Goal: Communication & Community: Answer question/provide support

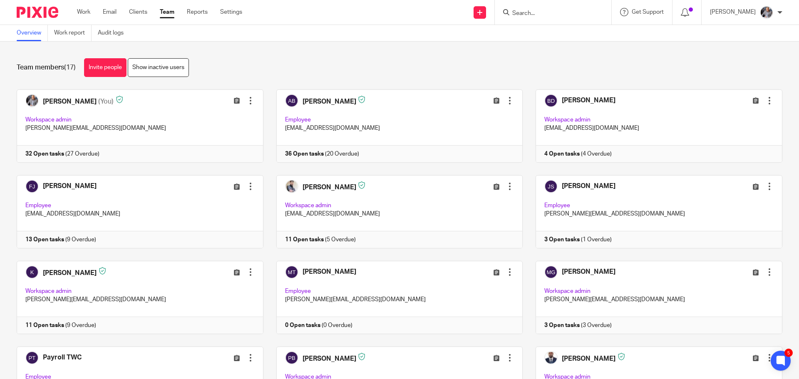
click at [531, 11] on input "Search" at bounding box center [548, 13] width 75 height 7
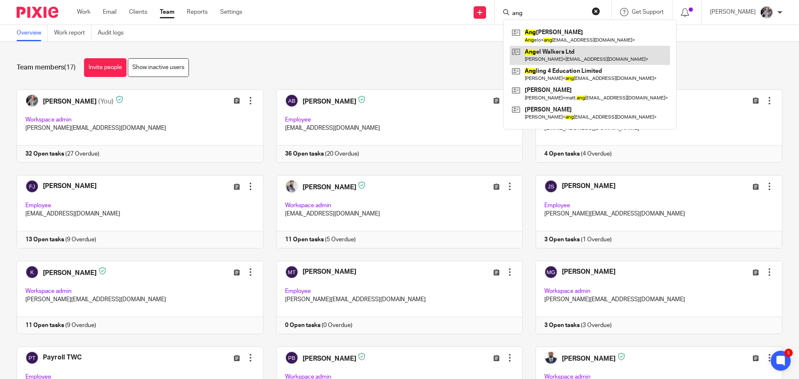
type input "ang"
click at [542, 55] on link at bounding box center [589, 55] width 160 height 19
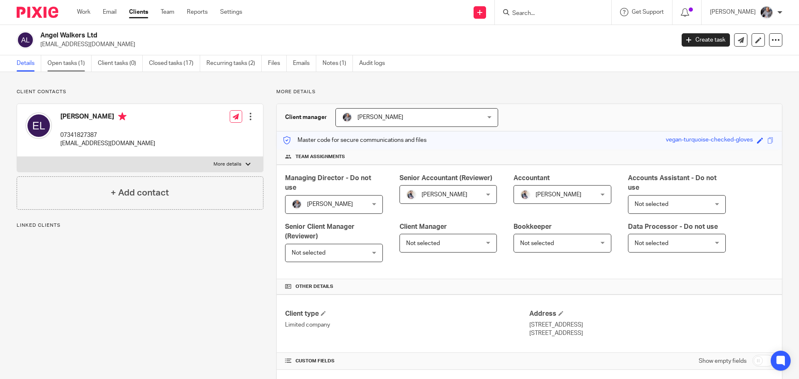
click at [48, 65] on link "Open tasks (1)" at bounding box center [69, 63] width 44 height 16
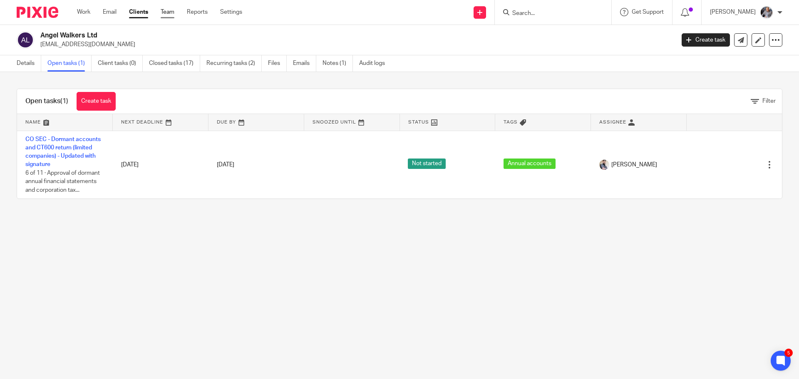
click at [168, 13] on link "Team" at bounding box center [168, 12] width 14 height 8
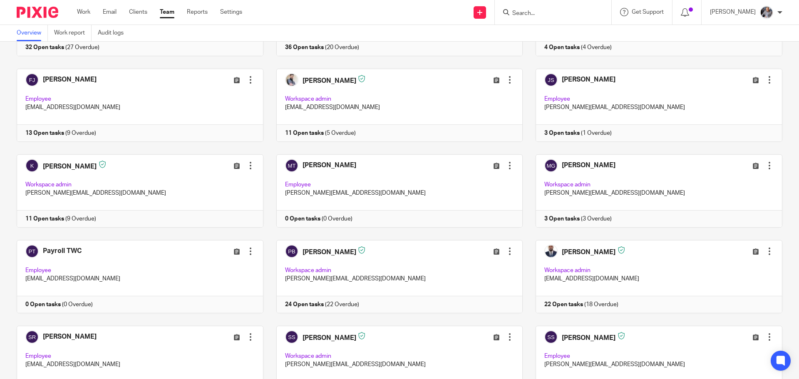
scroll to position [241, 0]
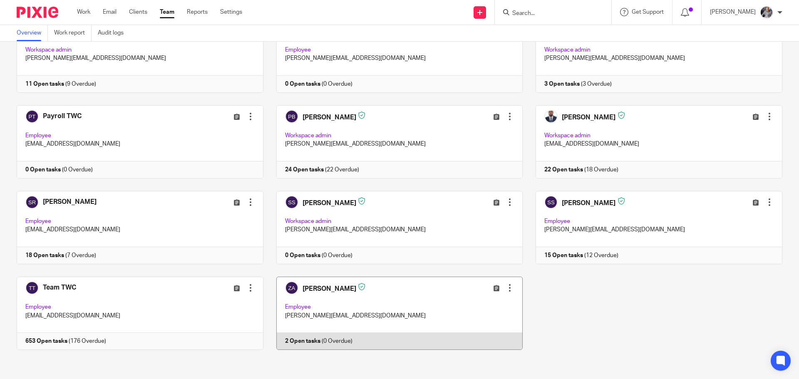
click at [305, 342] on link at bounding box center [393, 313] width 260 height 73
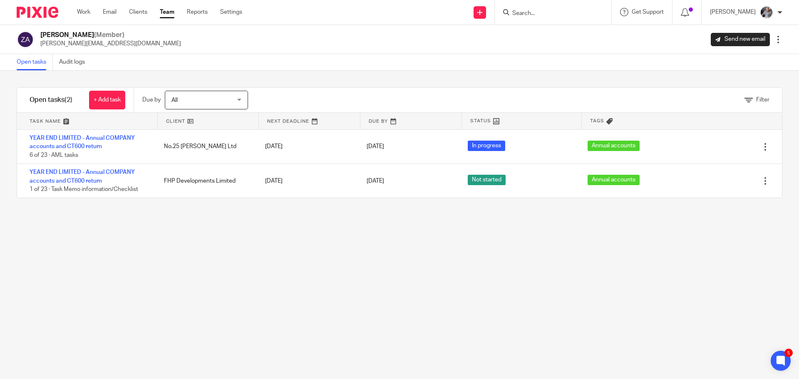
click at [415, 277] on div "Filter tasks Only show tasks matching all of these conditions 1 Client name Is …" at bounding box center [399, 225] width 799 height 308
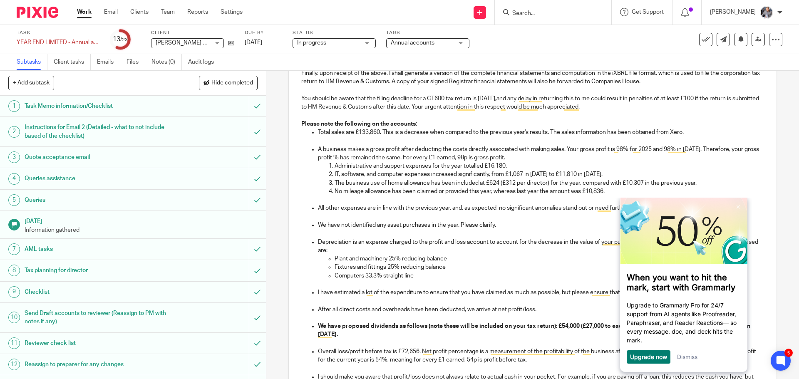
click at [688, 359] on link "Dismiss" at bounding box center [686, 356] width 20 height 7
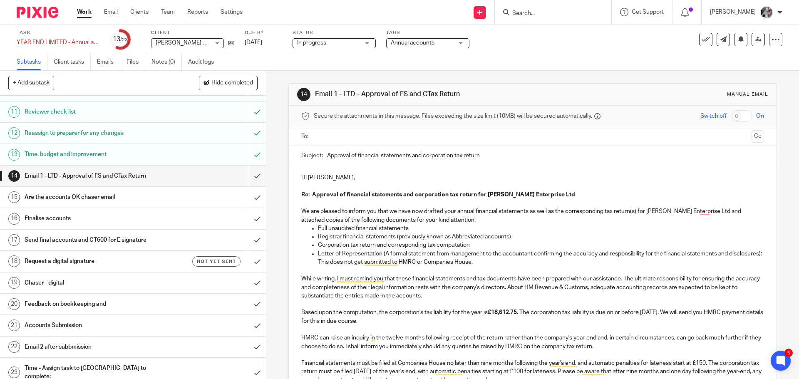
click at [341, 135] on input "text" at bounding box center [532, 137] width 431 height 10
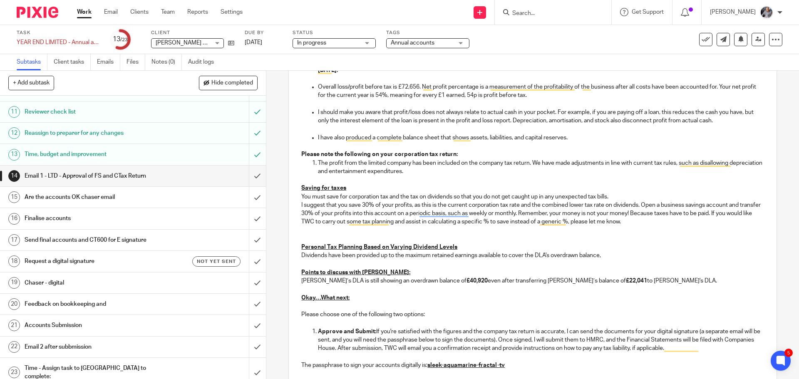
scroll to position [624, 0]
click at [630, 274] on p "Points to discuss with Aaron:" at bounding box center [532, 272] width 462 height 8
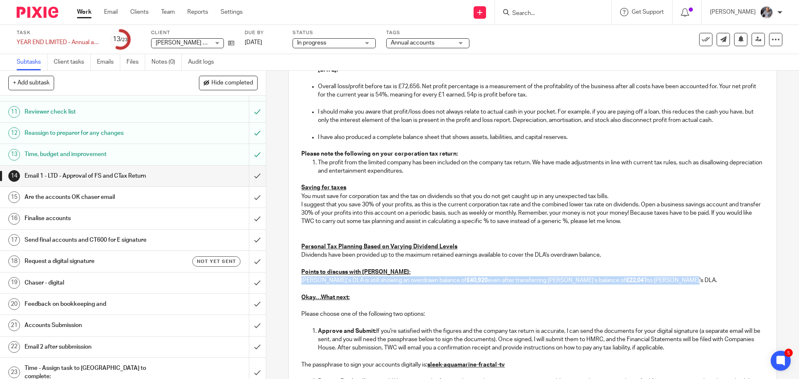
drag, startPoint x: 636, startPoint y: 280, endPoint x: 297, endPoint y: 284, distance: 338.2
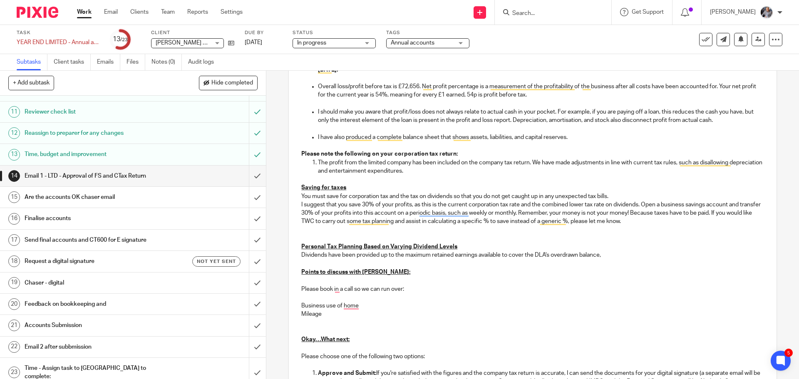
click at [322, 311] on p "Mileage" at bounding box center [532, 314] width 462 height 8
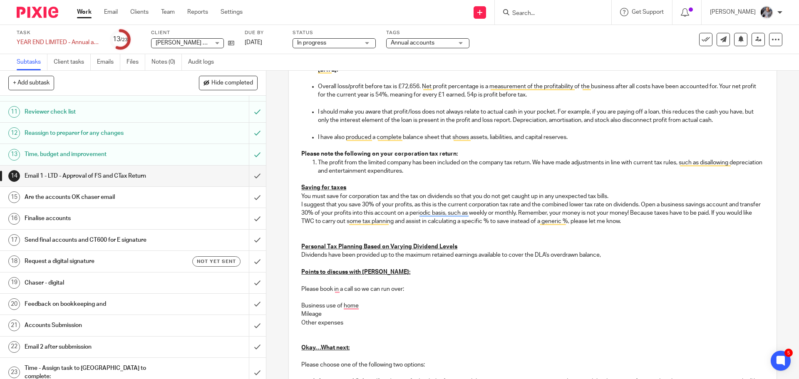
click at [352, 289] on p "Please book in a call so we can run over:" at bounding box center [532, 289] width 462 height 8
click at [420, 289] on p "Please book in a call / zoom so we can run over:" at bounding box center [532, 289] width 462 height 8
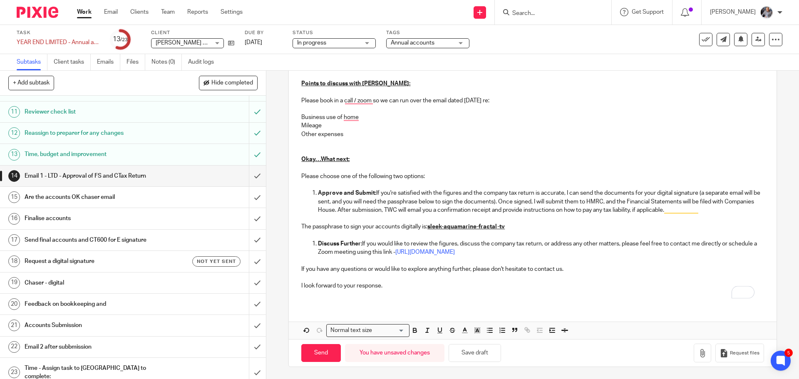
scroll to position [813, 0]
click at [696, 351] on button "button" at bounding box center [701, 352] width 17 height 19
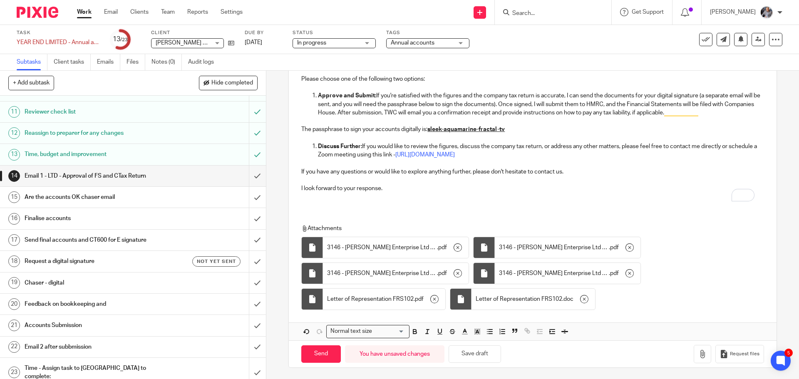
scroll to position [912, 0]
click at [334, 352] on input "Send" at bounding box center [321, 353] width 40 height 18
type input "Sent"
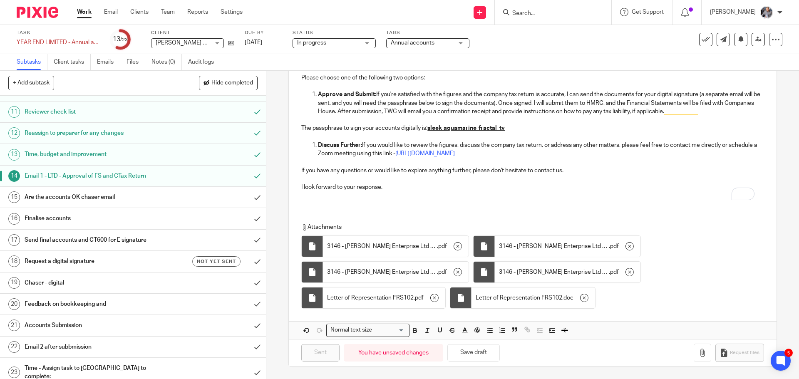
click at [558, 6] on div at bounding box center [553, 12] width 116 height 25
click at [553, 10] on input "Search" at bounding box center [548, 13] width 75 height 7
type input "sty"
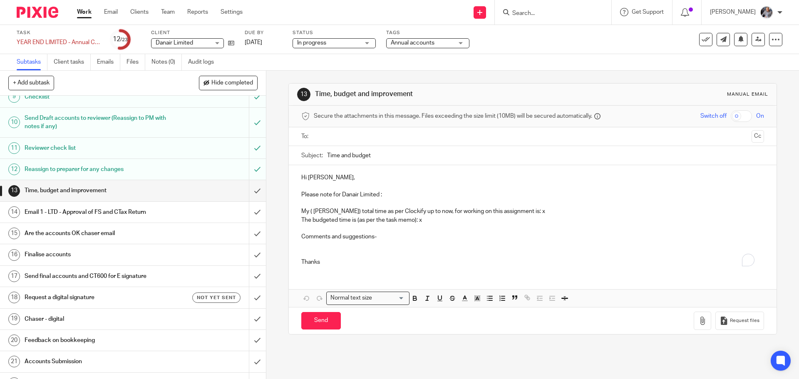
scroll to position [231, 0]
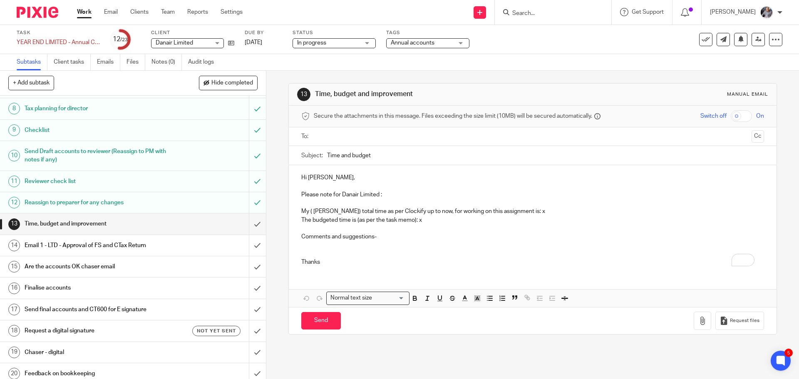
scroll to position [166, 0]
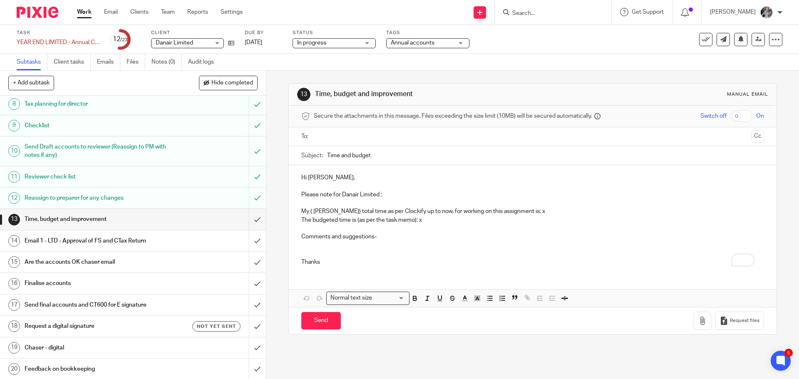
click at [80, 198] on h1 "Reassign to preparer for any changes" at bounding box center [97, 198] width 144 height 12
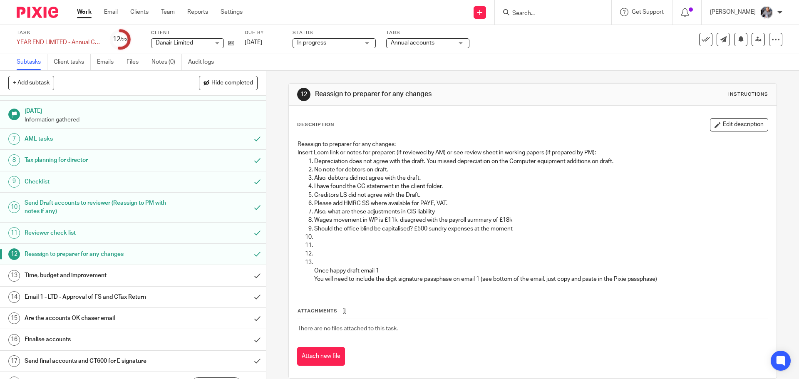
scroll to position [125, 0]
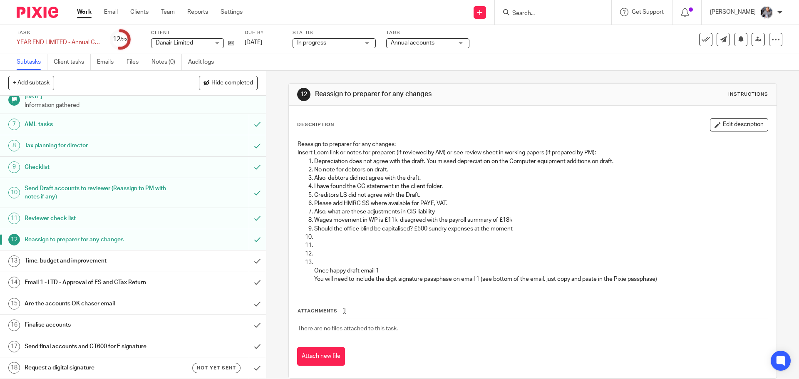
click at [69, 261] on h1 "Time, budget and improvement" at bounding box center [97, 261] width 144 height 12
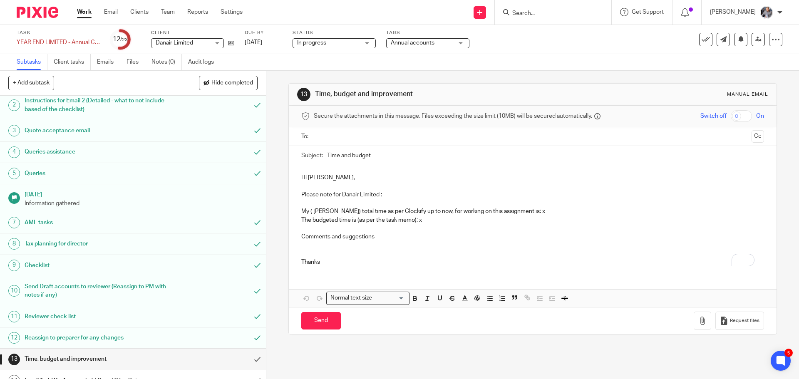
scroll to position [42, 0]
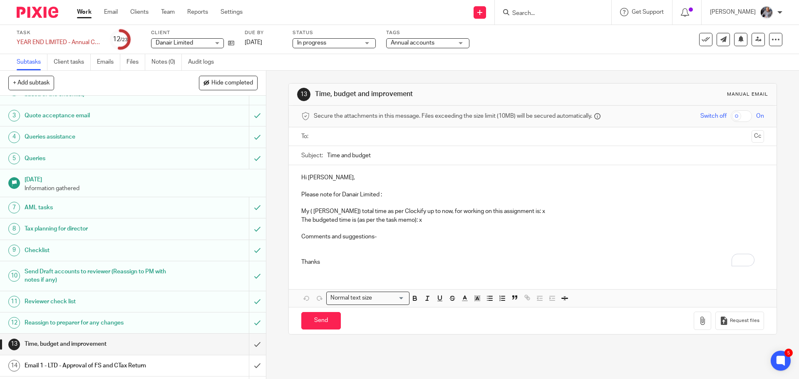
click at [567, 219] on p "The budgeted time is (as per the task memo): x" at bounding box center [532, 220] width 462 height 8
